Goal: Information Seeking & Learning: Check status

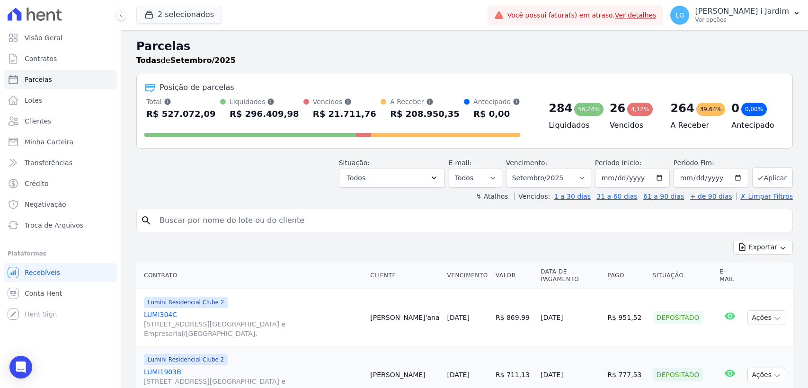
select select
click at [345, 43] on h2 "Parcelas" at bounding box center [464, 46] width 657 height 17
click at [31, 37] on span "Visão Geral" at bounding box center [44, 37] width 38 height 9
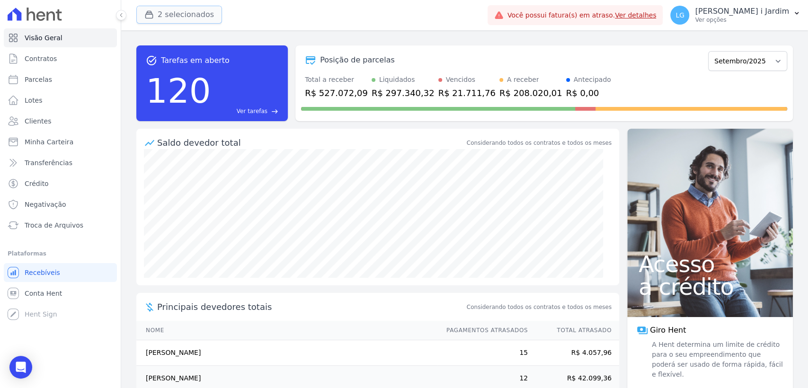
click at [209, 16] on button "2 selecionados" at bounding box center [179, 15] width 86 height 18
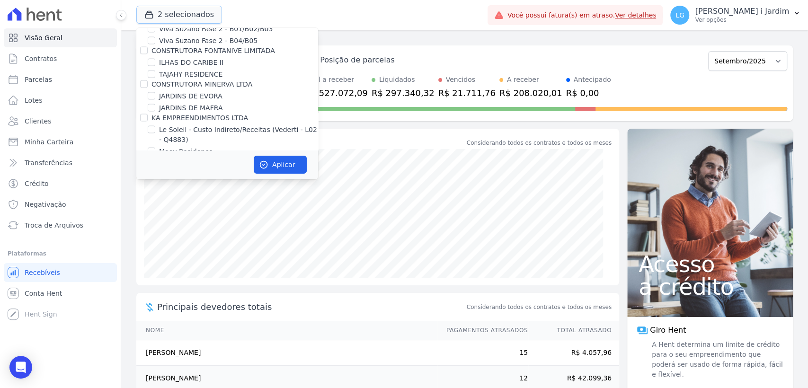
scroll to position [1368, 0]
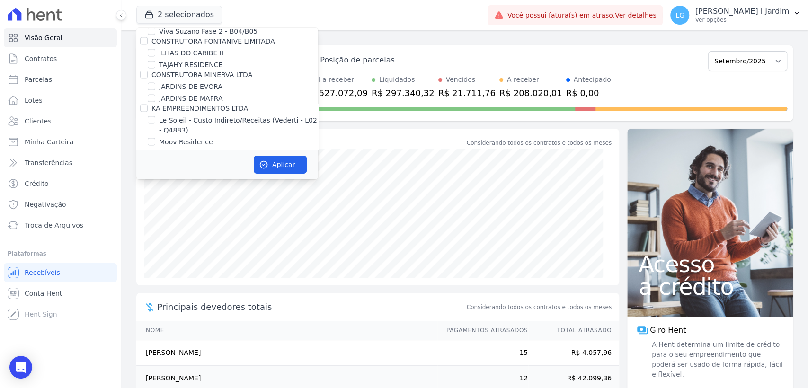
click at [378, 43] on div "task_alt Tarefas em aberto 120 Ver tarefas east Posição de parcelas Março/2024 …" at bounding box center [464, 83] width 657 height 91
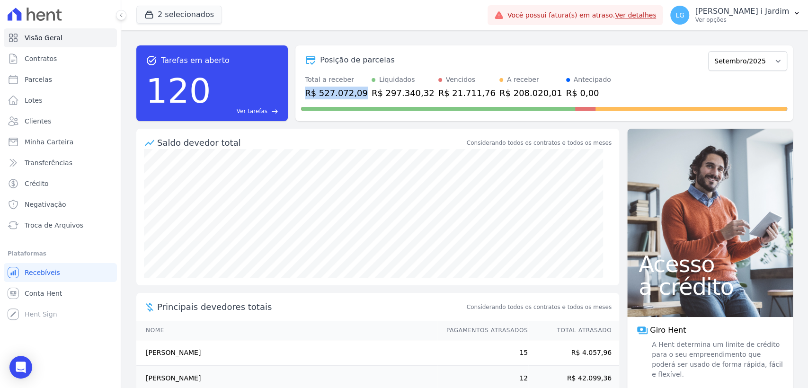
drag, startPoint x: 303, startPoint y: 92, endPoint x: 356, endPoint y: 92, distance: 53.0
click at [356, 92] on div "Total a receber R$ 527.072,09 Liquidados R$ 297.340,32 Vencidos R$ 21.711,76 A …" at bounding box center [544, 87] width 486 height 25
drag, startPoint x: 365, startPoint y: 90, endPoint x: 404, endPoint y: 91, distance: 39.3
click at [404, 91] on div "R$ 297.340,32" at bounding box center [403, 93] width 63 height 13
drag, startPoint x: 444, startPoint y: 87, endPoint x: 470, endPoint y: 81, distance: 27.1
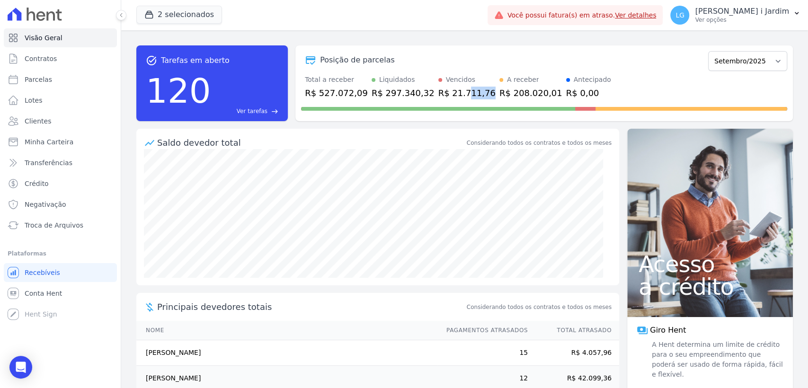
click at [470, 81] on div "Total a receber R$ 527.072,09 Liquidados R$ 297.340,32 Vencidos R$ 21.711,76 A …" at bounding box center [544, 87] width 486 height 25
drag, startPoint x: 479, startPoint y: 95, endPoint x: 510, endPoint y: 99, distance: 30.5
click at [510, 99] on div "Posição de parcelas Março/2024 Abril/2024 Maio/2024 Junho/2024 Julho/2024 Agost…" at bounding box center [545, 83] width 498 height 76
click at [53, 224] on span "Troca de Arquivos" at bounding box center [54, 225] width 59 height 9
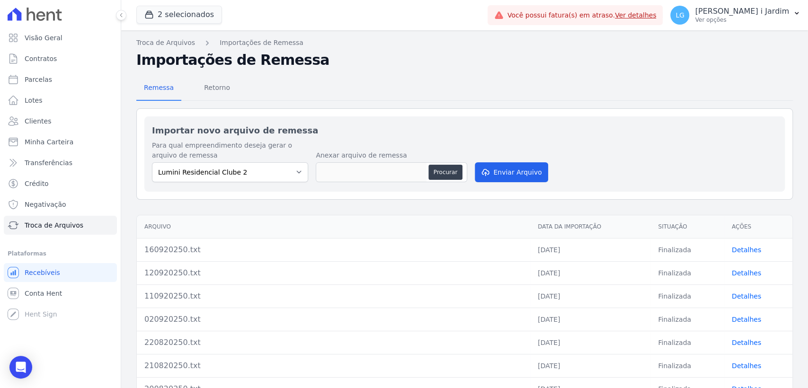
click at [735, 246] on link "Detalhes" at bounding box center [746, 250] width 29 height 8
click at [732, 250] on link "Detalhes" at bounding box center [746, 250] width 29 height 8
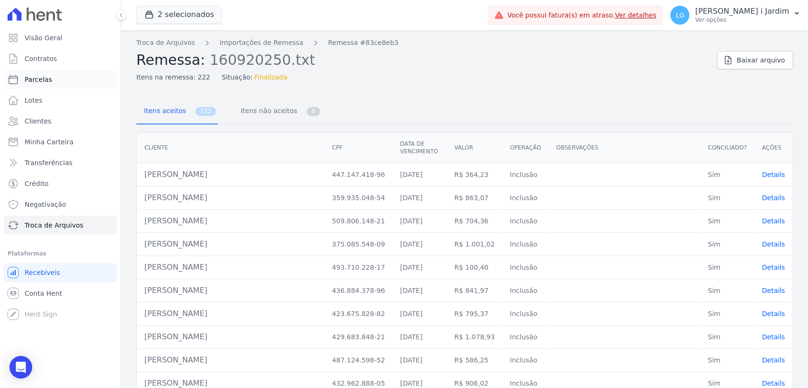
click at [57, 81] on link "Parcelas" at bounding box center [60, 79] width 113 height 19
select select
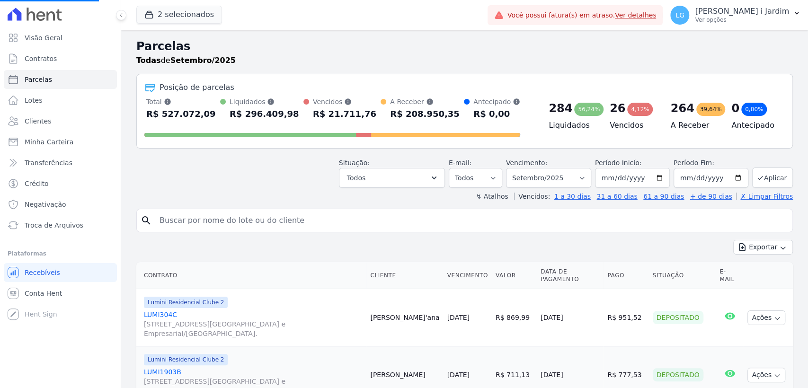
select select
click at [49, 83] on link "Parcelas" at bounding box center [60, 79] width 113 height 19
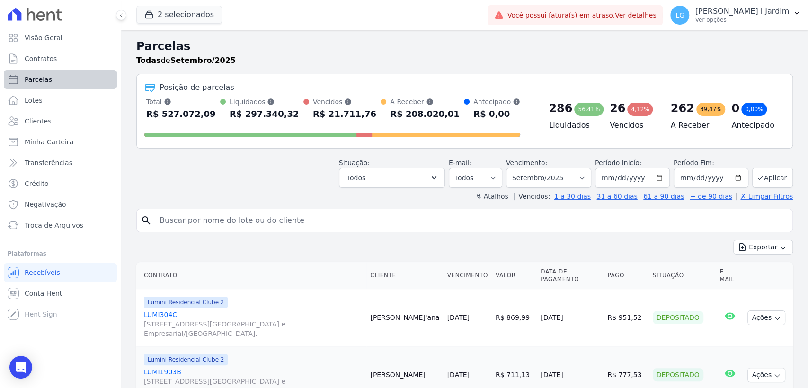
select select
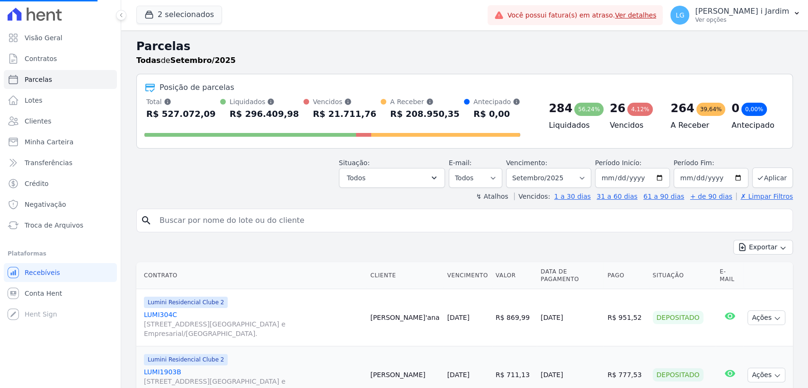
select select
click at [550, 174] on select "Filtrar por período ──────── Todos os meses Março/2024 Abril/2024 Maio/2024 Jun…" at bounding box center [548, 178] width 85 height 20
select select "10/2025"
click at [512, 168] on select "Filtrar por período ──────── Todos os meses Março/2024 Abril/2024 Maio/2024 Jun…" at bounding box center [548, 178] width 85 height 20
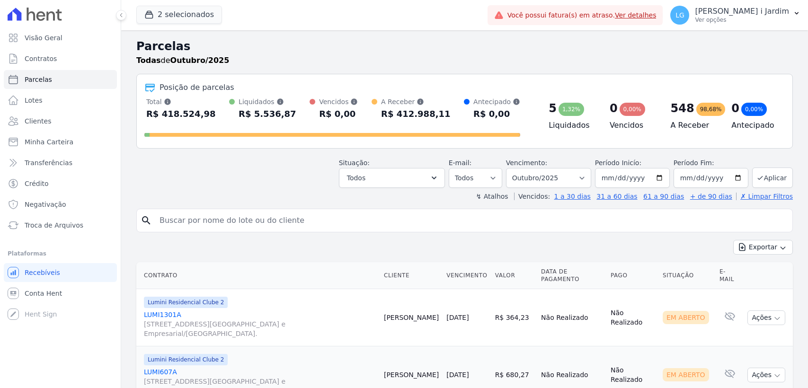
select select
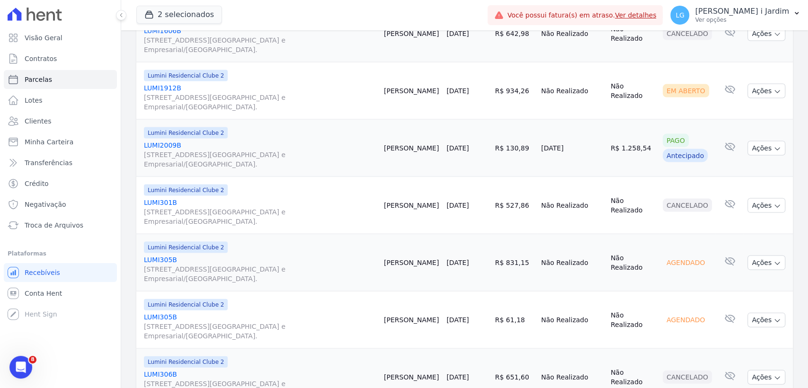
scroll to position [1373, 0]
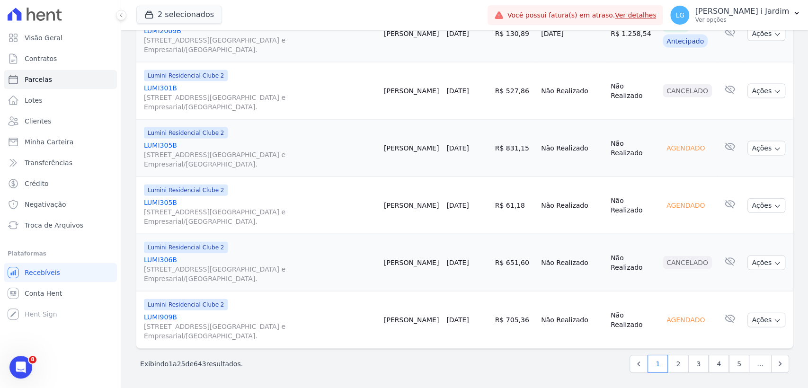
drag, startPoint x: 699, startPoint y: 150, endPoint x: 660, endPoint y: 149, distance: 39.3
click at [663, 149] on div "Agendado" at bounding box center [686, 148] width 46 height 13
click at [664, 163] on td "Agendado" at bounding box center [687, 148] width 57 height 57
click at [667, 177] on td "Agendado" at bounding box center [687, 205] width 57 height 57
click at [681, 146] on div "Agendado" at bounding box center [686, 148] width 46 height 13
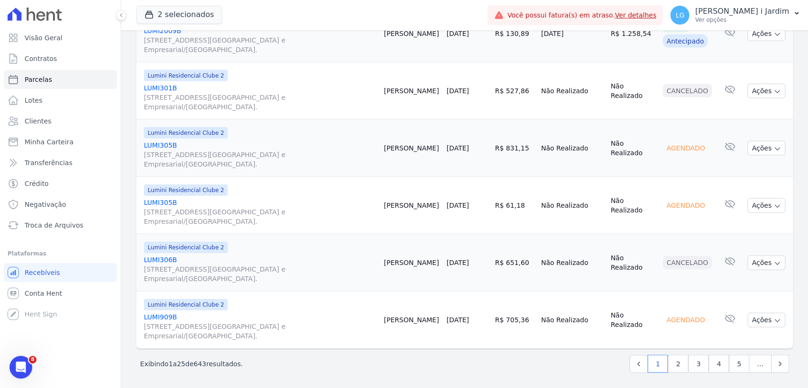
click at [681, 146] on div "Agendado" at bounding box center [686, 148] width 46 height 13
click at [690, 173] on td "Agendado" at bounding box center [687, 148] width 57 height 57
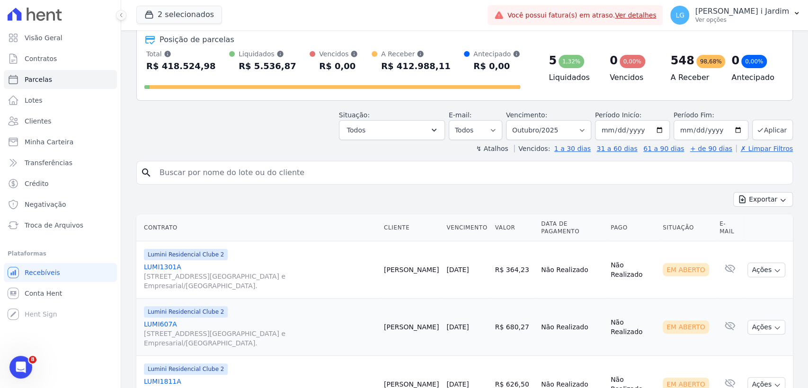
scroll to position [0, 0]
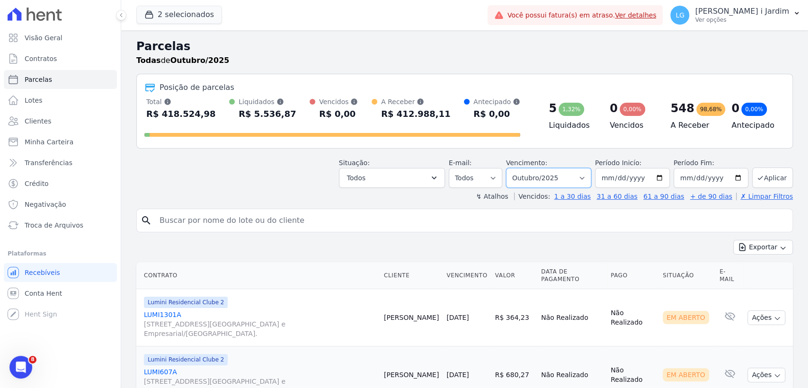
click at [528, 176] on select "Filtrar por período ──────── Todos os meses Março/2024 Abril/2024 Maio/2024 Jun…" at bounding box center [548, 178] width 85 height 20
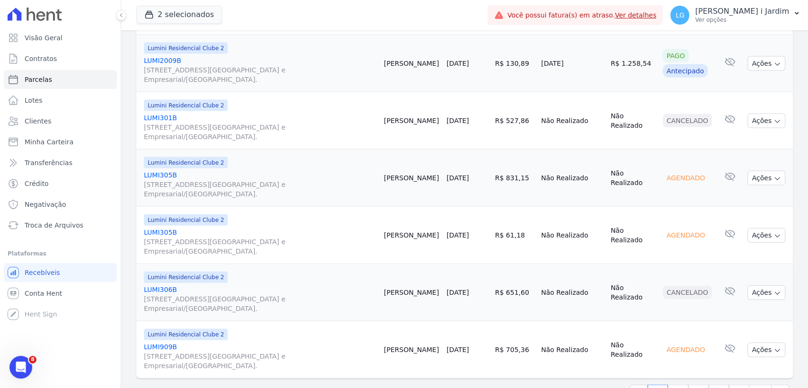
scroll to position [1373, 0]
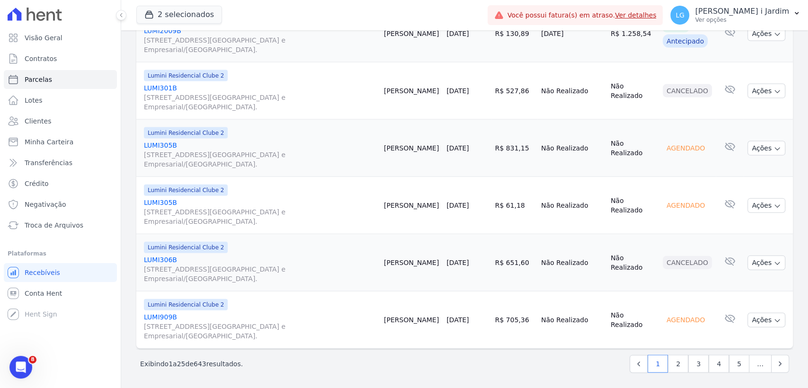
drag, startPoint x: 687, startPoint y: 204, endPoint x: 667, endPoint y: 209, distance: 20.6
click at [667, 206] on div "Agendado" at bounding box center [686, 205] width 46 height 13
click at [676, 252] on td "Cancelado" at bounding box center [687, 262] width 57 height 57
drag, startPoint x: 700, startPoint y: 203, endPoint x: 658, endPoint y: 209, distance: 42.5
click at [659, 209] on td "Agendado" at bounding box center [687, 205] width 57 height 57
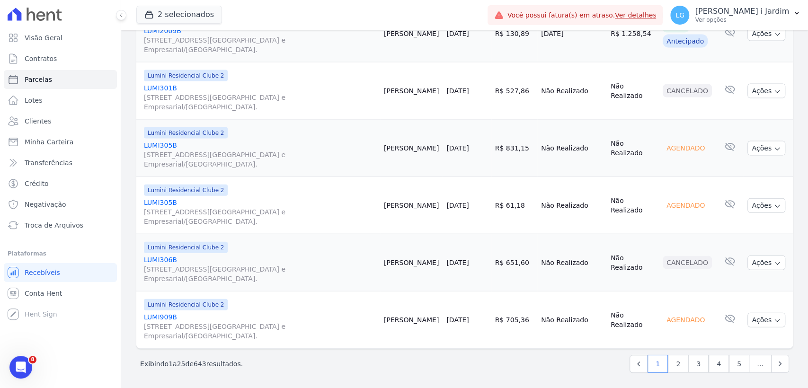
click at [674, 149] on div "Agendado" at bounding box center [686, 148] width 46 height 13
click at [167, 143] on link "LUMI305B [STREET_ADDRESS][GEOGRAPHIC_DATA] e Empresarial/[GEOGRAPHIC_DATA]." at bounding box center [260, 155] width 233 height 28
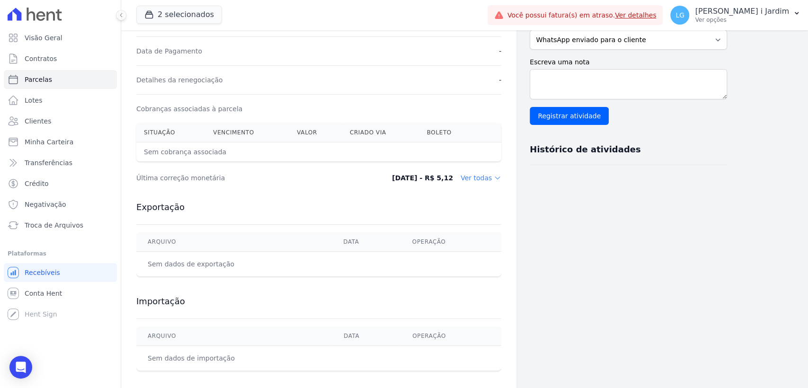
scroll to position [258, 0]
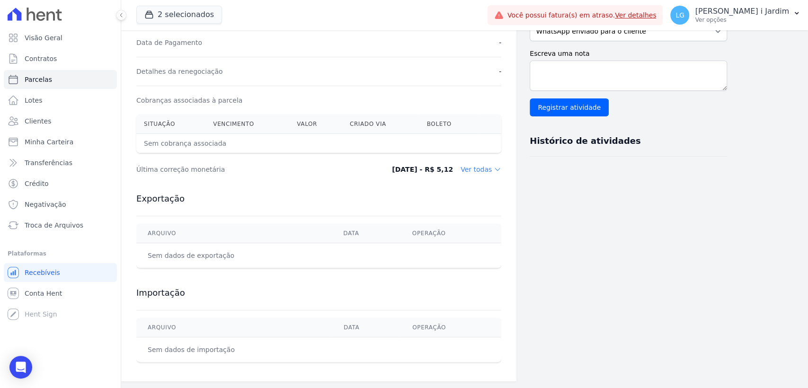
click at [395, 278] on div "Importação [GEOGRAPHIC_DATA] Data Operação Sem dados de importação" at bounding box center [318, 325] width 365 height 94
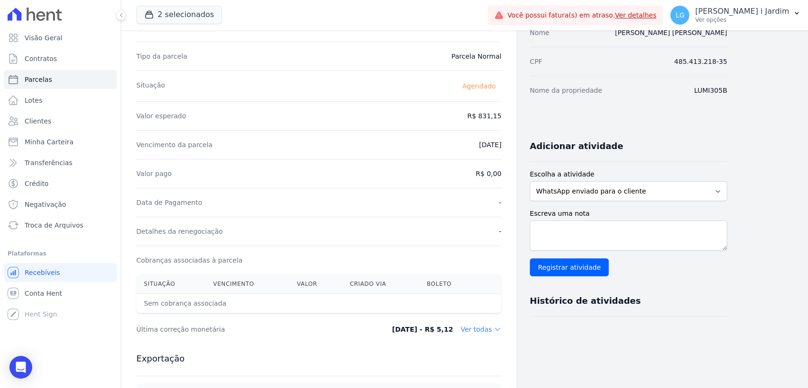
scroll to position [0, 0]
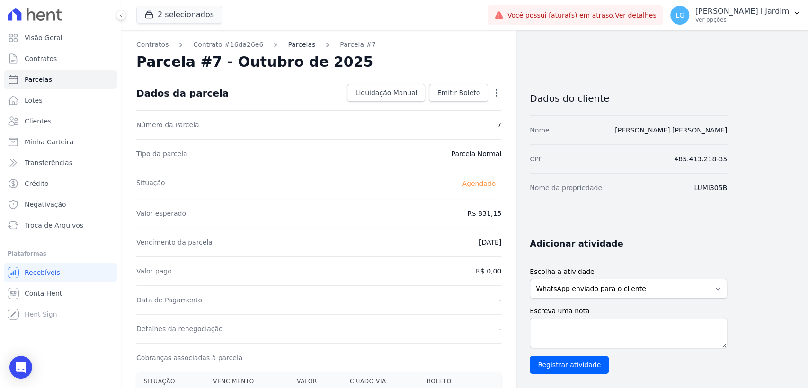
click at [288, 41] on link "Parcelas" at bounding box center [301, 45] width 27 height 10
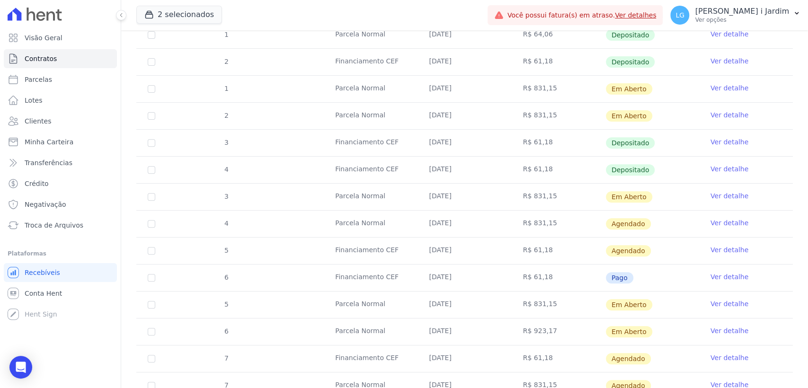
scroll to position [210, 0]
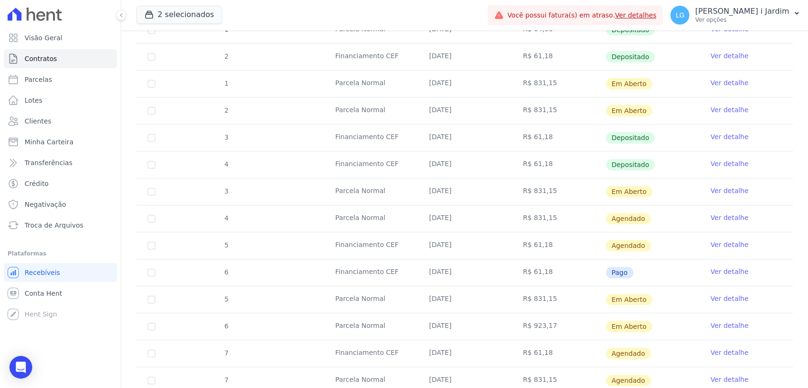
drag, startPoint x: 350, startPoint y: 93, endPoint x: 370, endPoint y: 232, distance: 139.7
click at [370, 232] on tbody "1 Financiamento CEF [DATE] R$ 61,13 Depositado Ver detalhe 1 [GEOGRAPHIC_DATA] …" at bounding box center [464, 273] width 657 height 566
click at [383, 272] on td "Financiamento CEF" at bounding box center [371, 273] width 94 height 27
drag, startPoint x: 342, startPoint y: 266, endPoint x: 372, endPoint y: 269, distance: 30.4
click at [372, 269] on td "Financiamento CEF" at bounding box center [371, 273] width 94 height 27
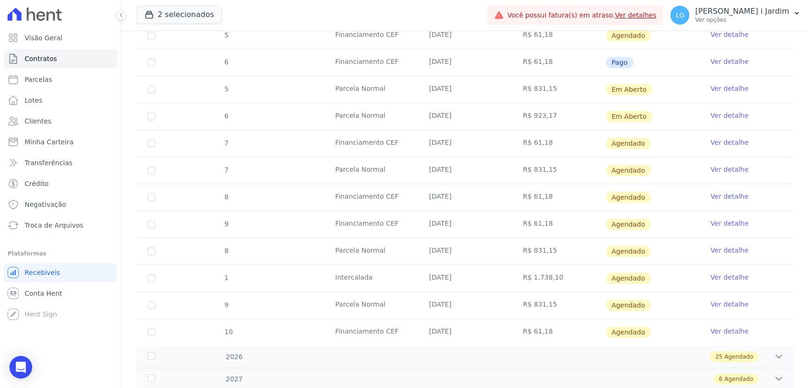
scroll to position [0, 0]
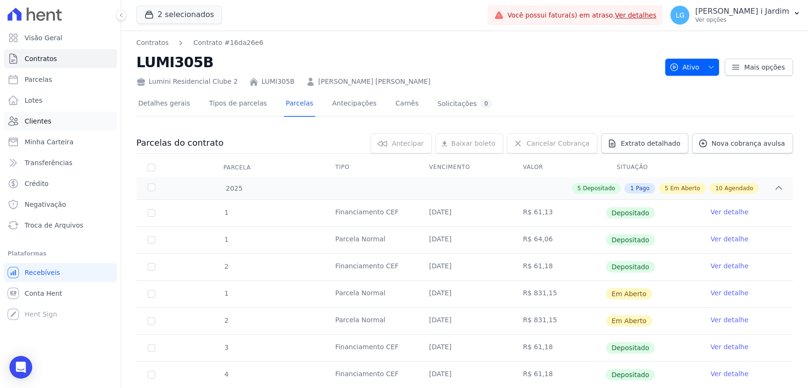
click at [56, 113] on link "Clientes" at bounding box center [60, 121] width 113 height 19
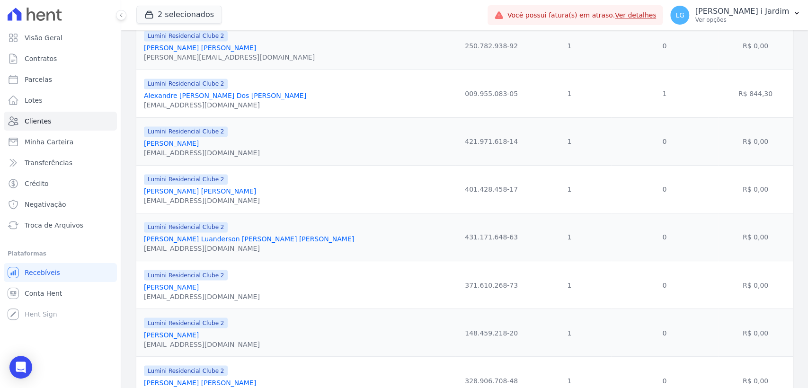
scroll to position [1000, 0]
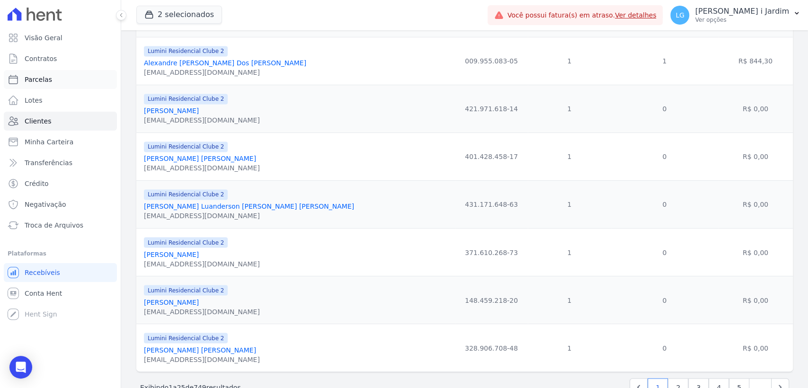
click at [65, 77] on link "Parcelas" at bounding box center [60, 79] width 113 height 19
select select
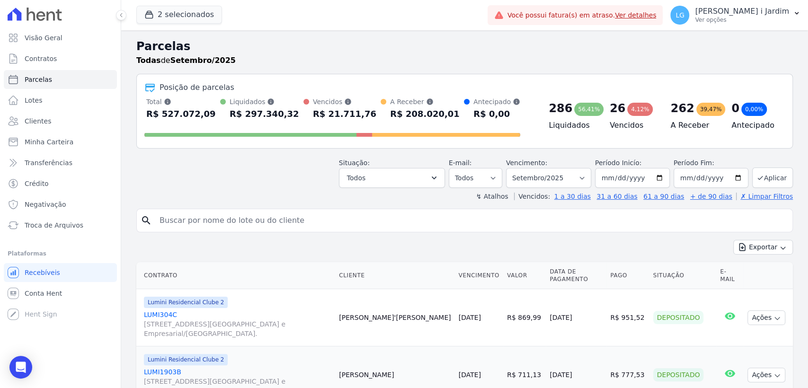
click at [216, 195] on div "↯ Atalhos Vencidos: 1 a 30 dias 31 a 60 dias 61 a 90 dias + de 90 dias ✗ Limpar…" at bounding box center [464, 196] width 657 height 9
drag, startPoint x: 144, startPoint y: 119, endPoint x: 458, endPoint y: 108, distance: 314.7
click at [456, 111] on div "Posição de parcelas Total [PERSON_NAME] parcelas pagas, vencidas, em aberto e a…" at bounding box center [464, 111] width 657 height 75
click at [456, 77] on div "Posição de parcelas Total [PERSON_NAME] parcelas pagas, vencidas, em aberto e a…" at bounding box center [464, 111] width 657 height 75
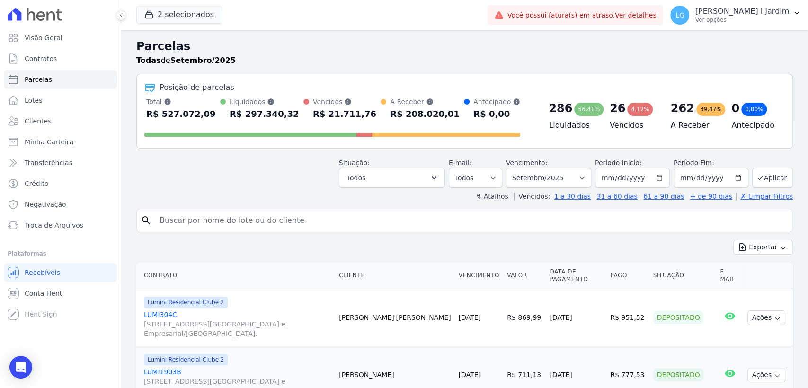
click at [172, 157] on div "Situação: Agendado Em Aberto Pago Processando Cancelado Vencido Transferindo De…" at bounding box center [464, 171] width 657 height 34
